Goal: Obtain resource: Obtain resource

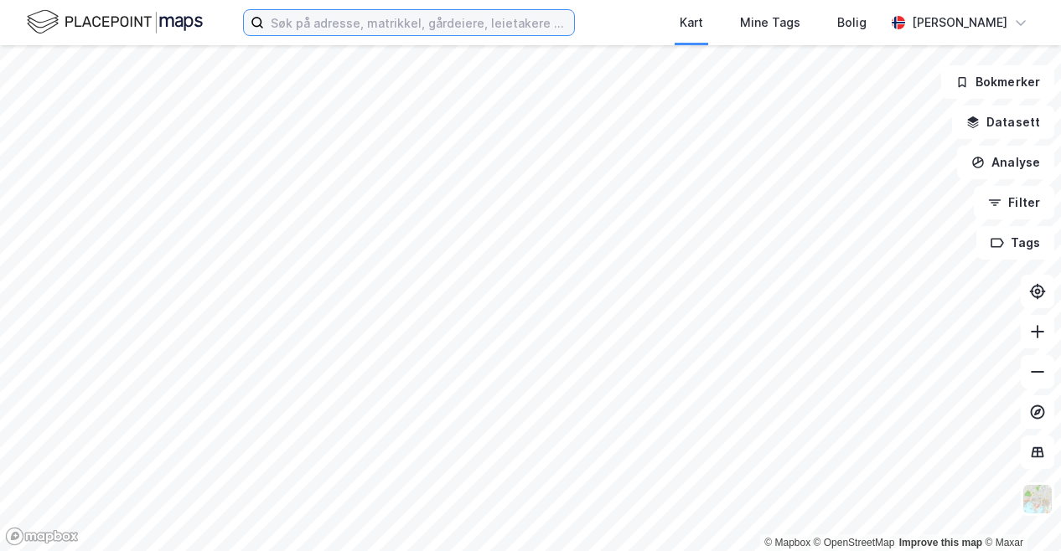
click at [299, 28] on input at bounding box center [419, 22] width 310 height 25
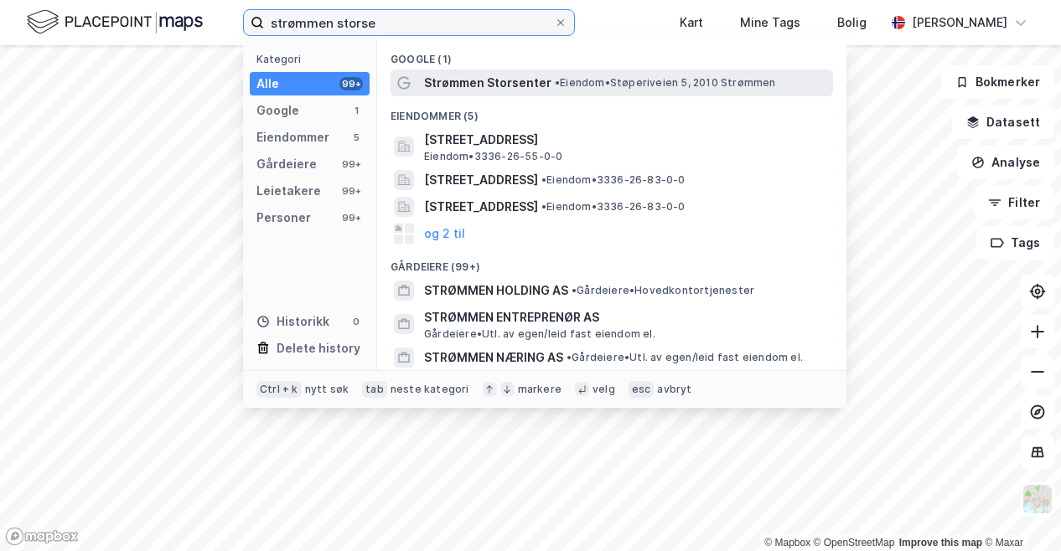
type input "strømmen storse"
click at [459, 87] on span "Strømmen Storsenter" at bounding box center [487, 83] width 127 height 20
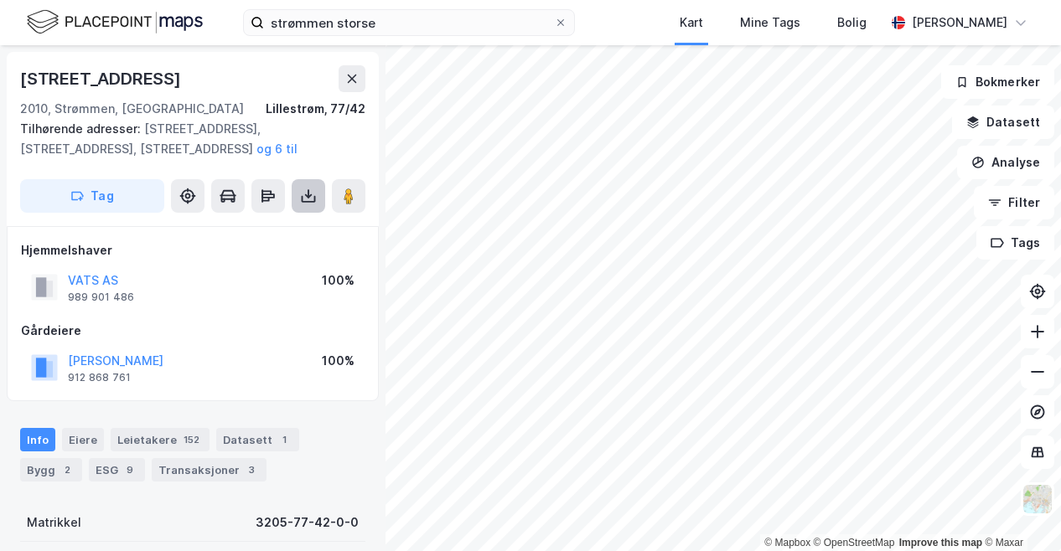
click at [305, 190] on icon at bounding box center [308, 196] width 17 height 17
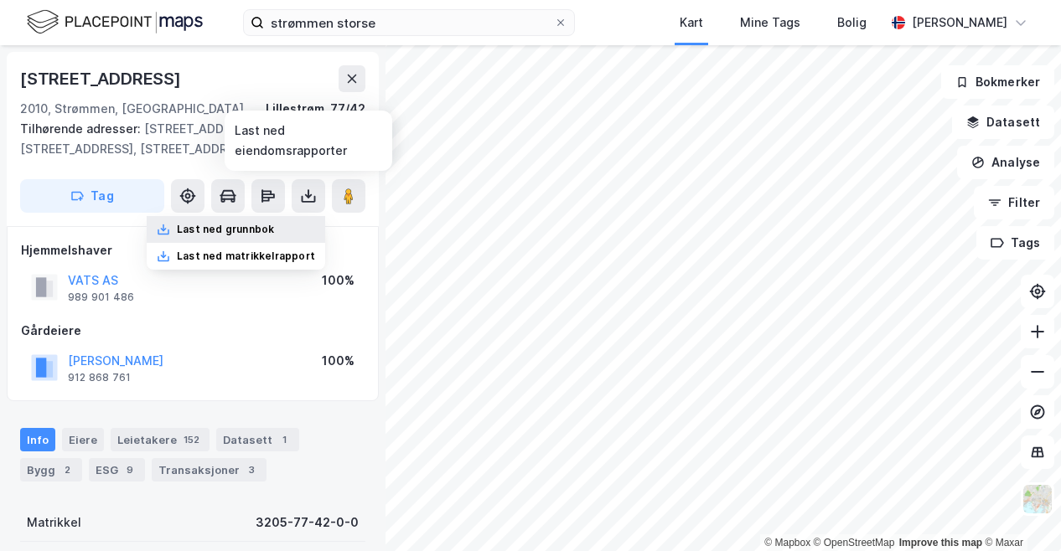
click at [267, 231] on div "Last ned grunnbok" at bounding box center [225, 229] width 97 height 13
